Goal: Transaction & Acquisition: Obtain resource

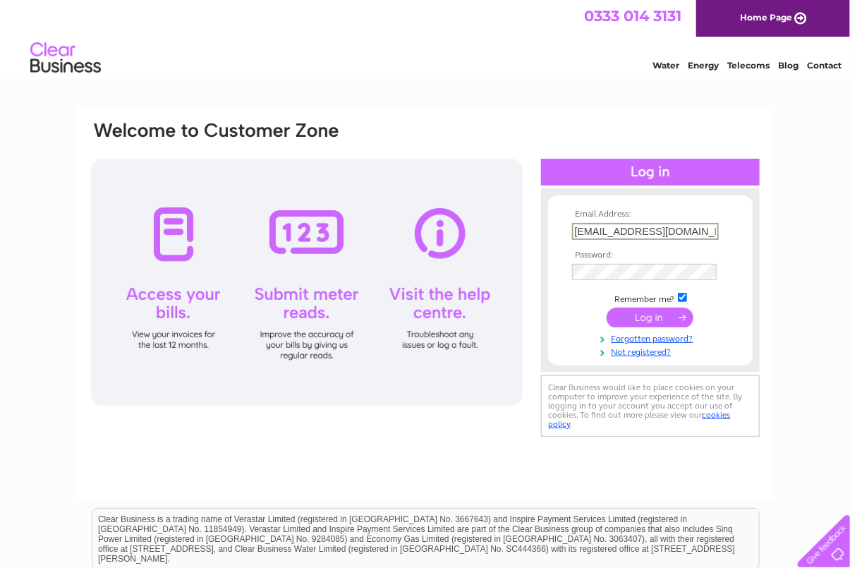
scroll to position [0, 26]
click at [647, 318] on input "submit" at bounding box center [649, 317] width 87 height 20
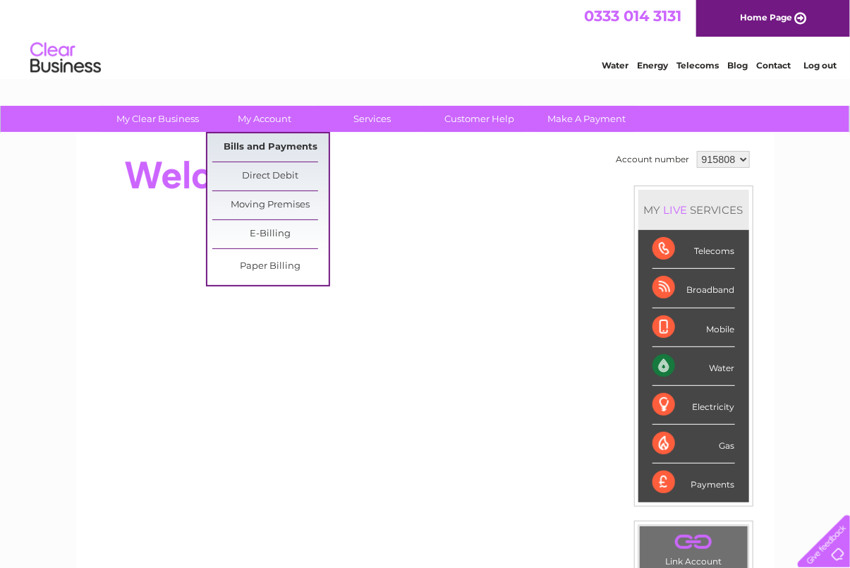
click at [267, 149] on link "Bills and Payments" at bounding box center [270, 147] width 116 height 28
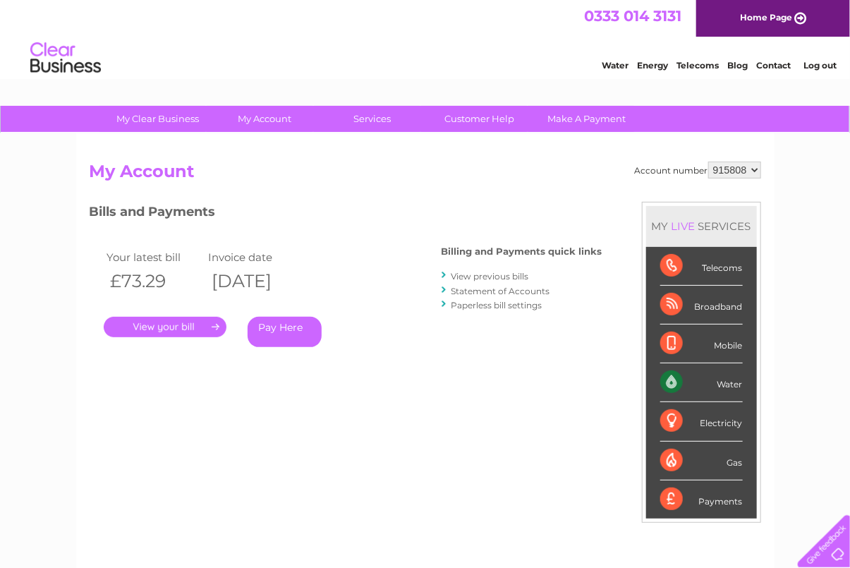
click at [207, 327] on link "." at bounding box center [165, 327] width 123 height 20
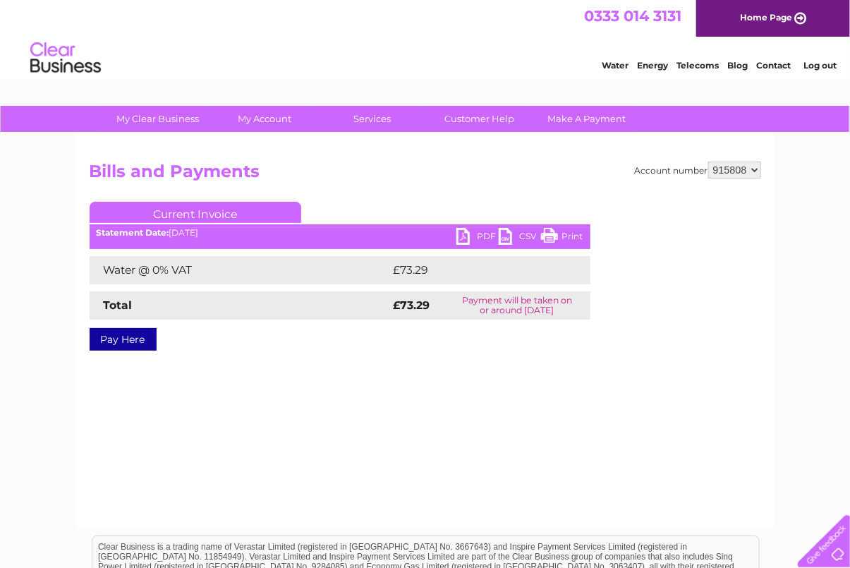
click at [482, 234] on link "PDF" at bounding box center [477, 238] width 42 height 20
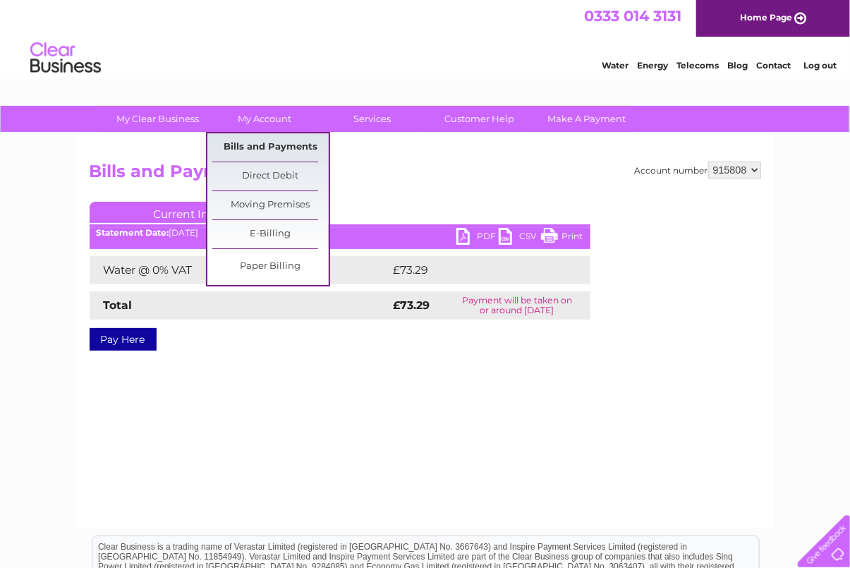
click at [288, 142] on link "Bills and Payments" at bounding box center [270, 147] width 116 height 28
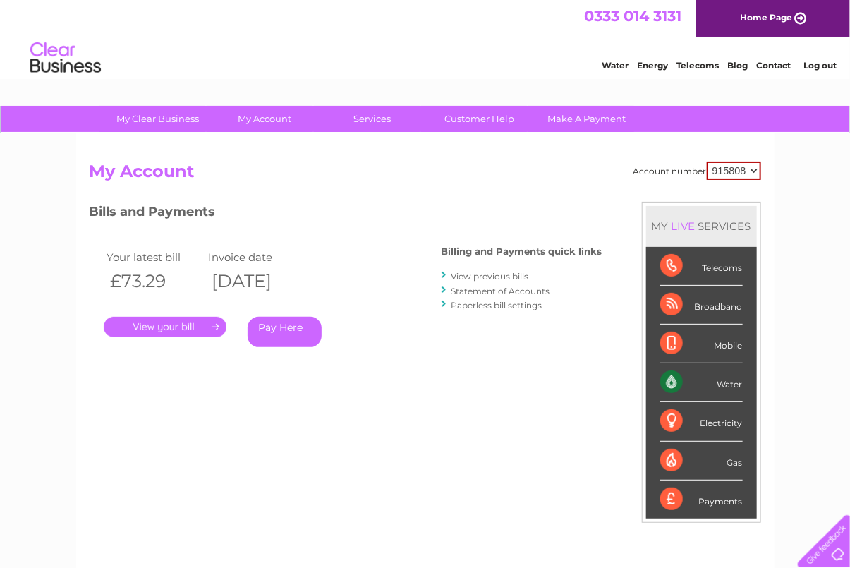
click at [429, 412] on div "Account number 915808 My Account MY LIVE SERVICES Telecoms Broadband Mobile Wat…" at bounding box center [425, 373] width 671 height 424
click at [481, 276] on link "View previous bills" at bounding box center [490, 276] width 78 height 11
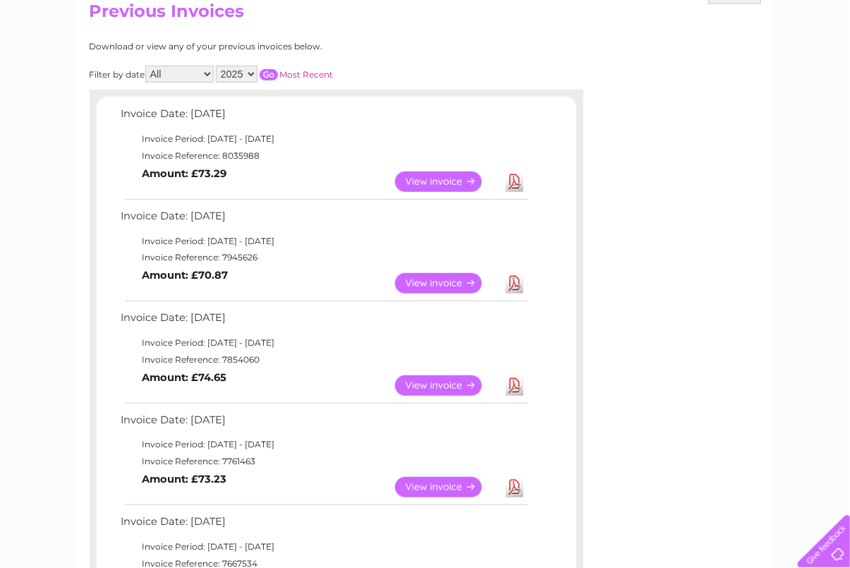
scroll to position [157, 0]
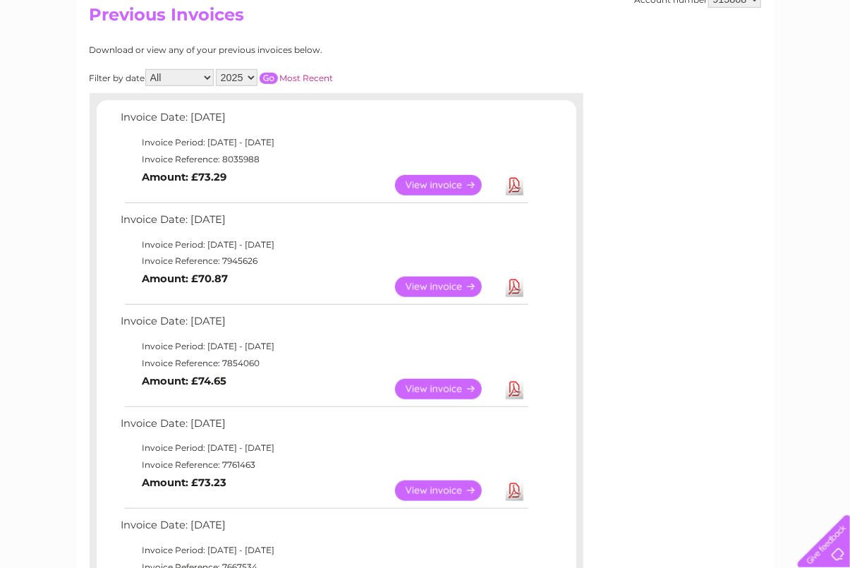
click at [508, 295] on link "Download" at bounding box center [515, 286] width 18 height 20
